Goal: Navigation & Orientation: Find specific page/section

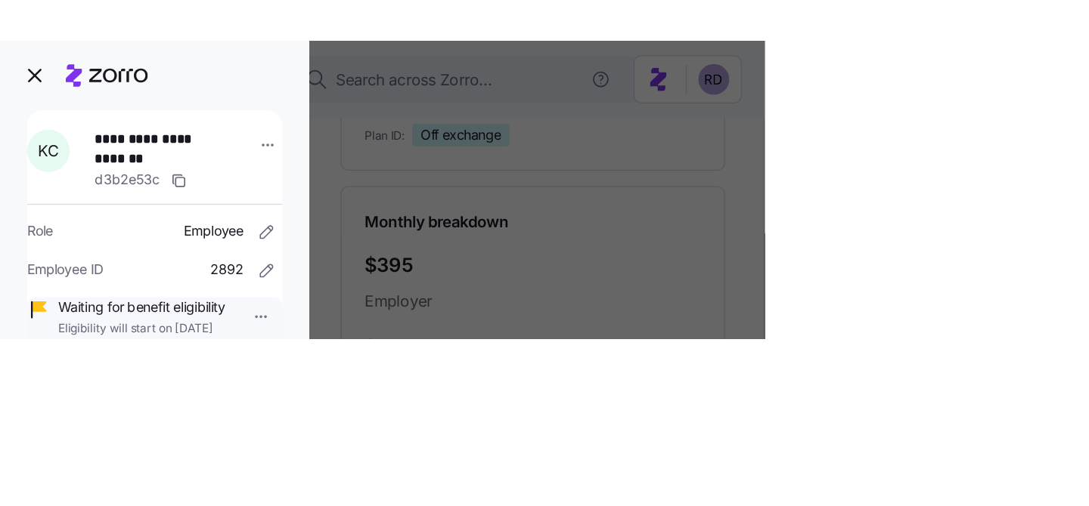
scroll to position [479, 0]
